Goal: Task Accomplishment & Management: Manage account settings

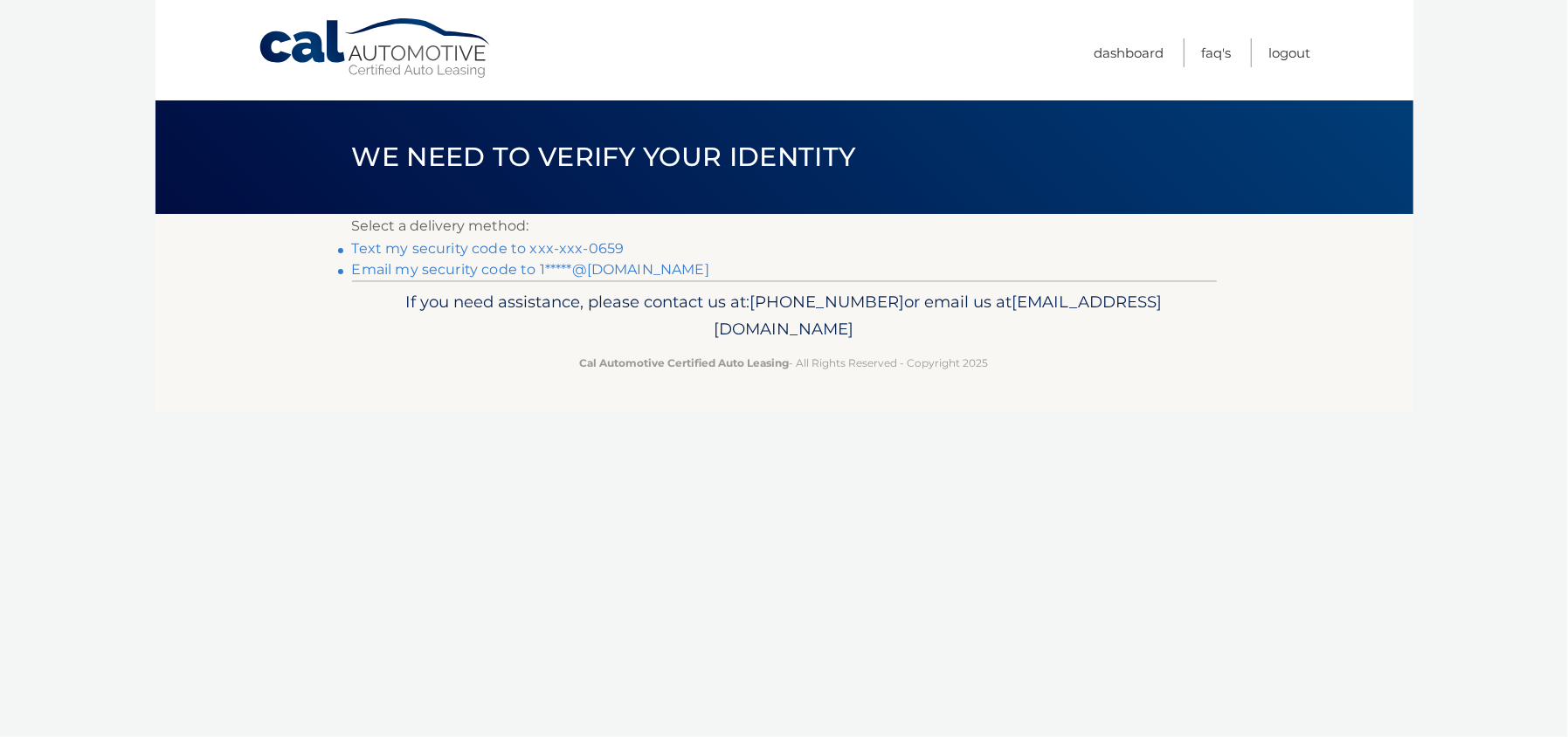
click at [488, 254] on link "Text my security code to xxx-xxx-0659" at bounding box center [488, 249] width 272 height 16
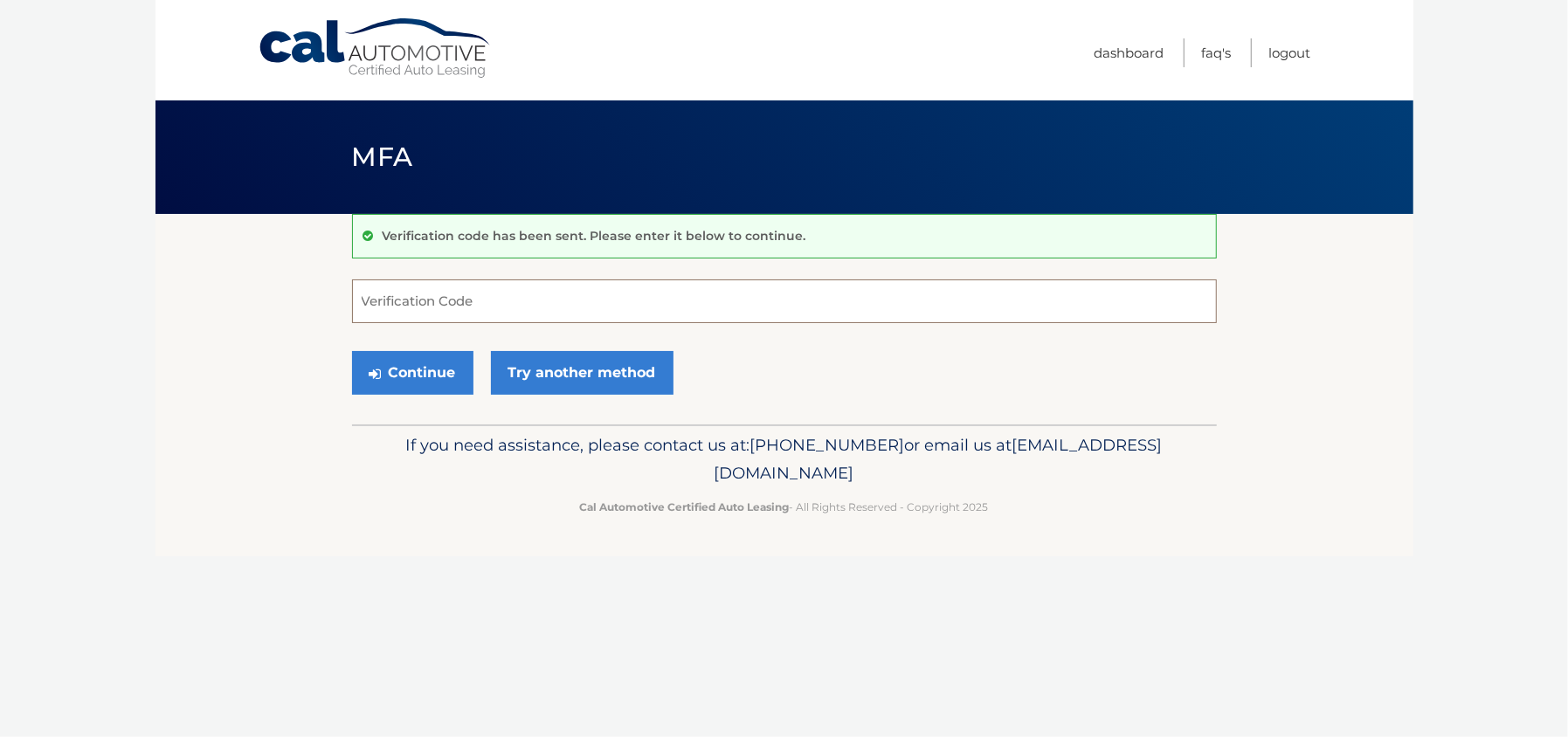
click at [475, 315] on input "Verification Code" at bounding box center [784, 301] width 864 height 43
type input "042677"
click at [442, 375] on button "Continue" at bounding box center [413, 373] width 122 height 43
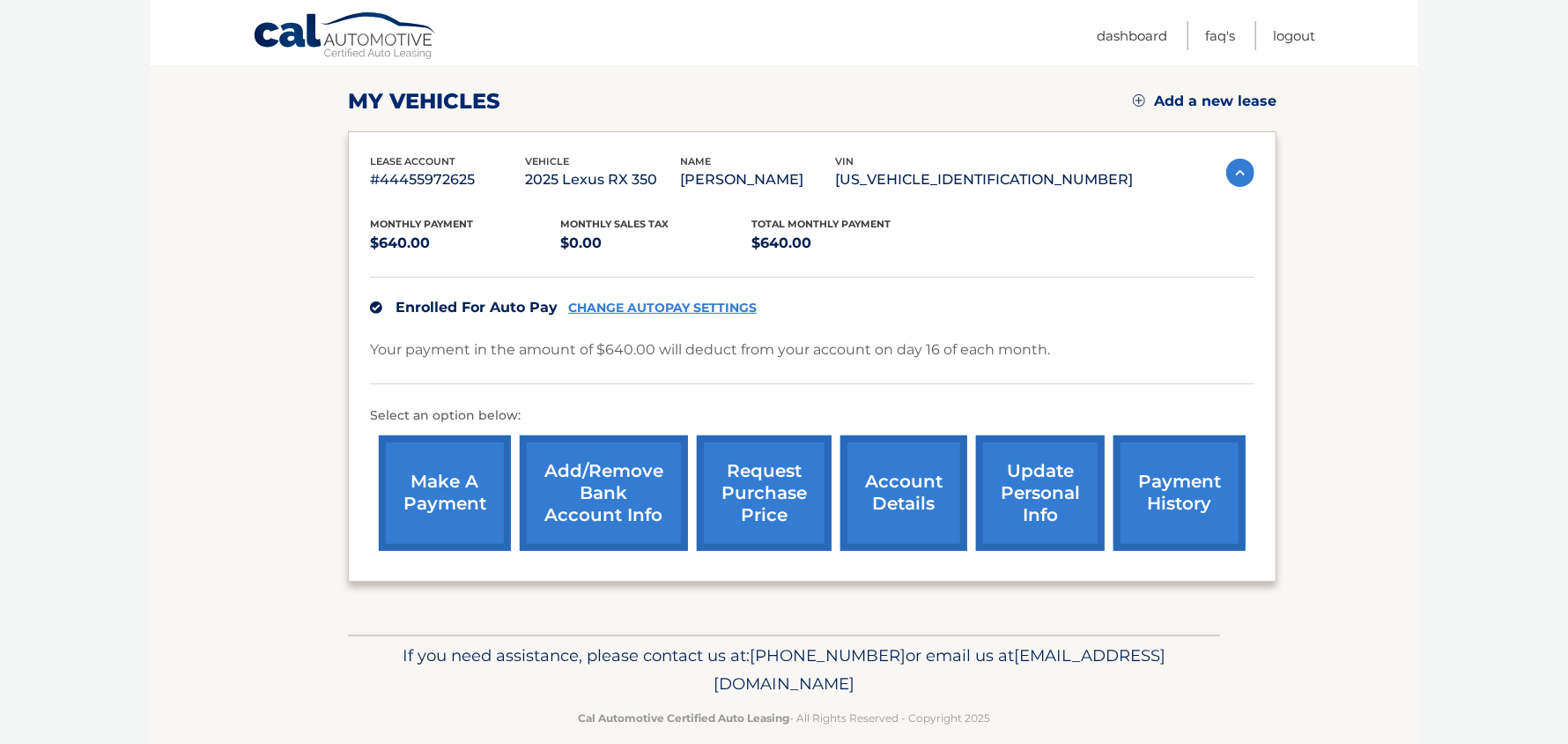
scroll to position [256, 0]
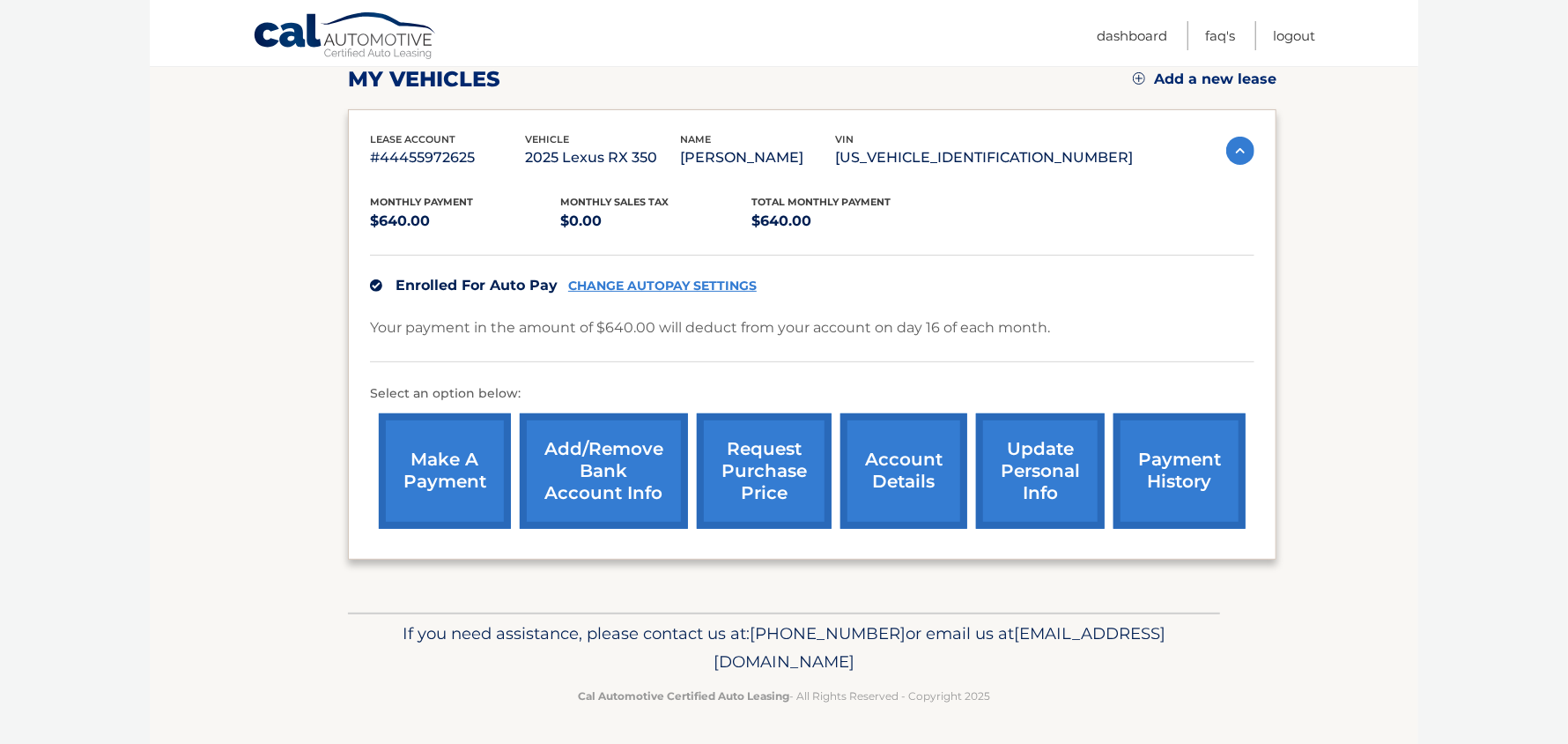
click at [1399, 397] on section "my vehicles Add a new lease lease account #44455972625 vehicle 2025 Lexus RX 35…" at bounding box center [784, 286] width 1269 height 652
